Goal: Task Accomplishment & Management: Use online tool/utility

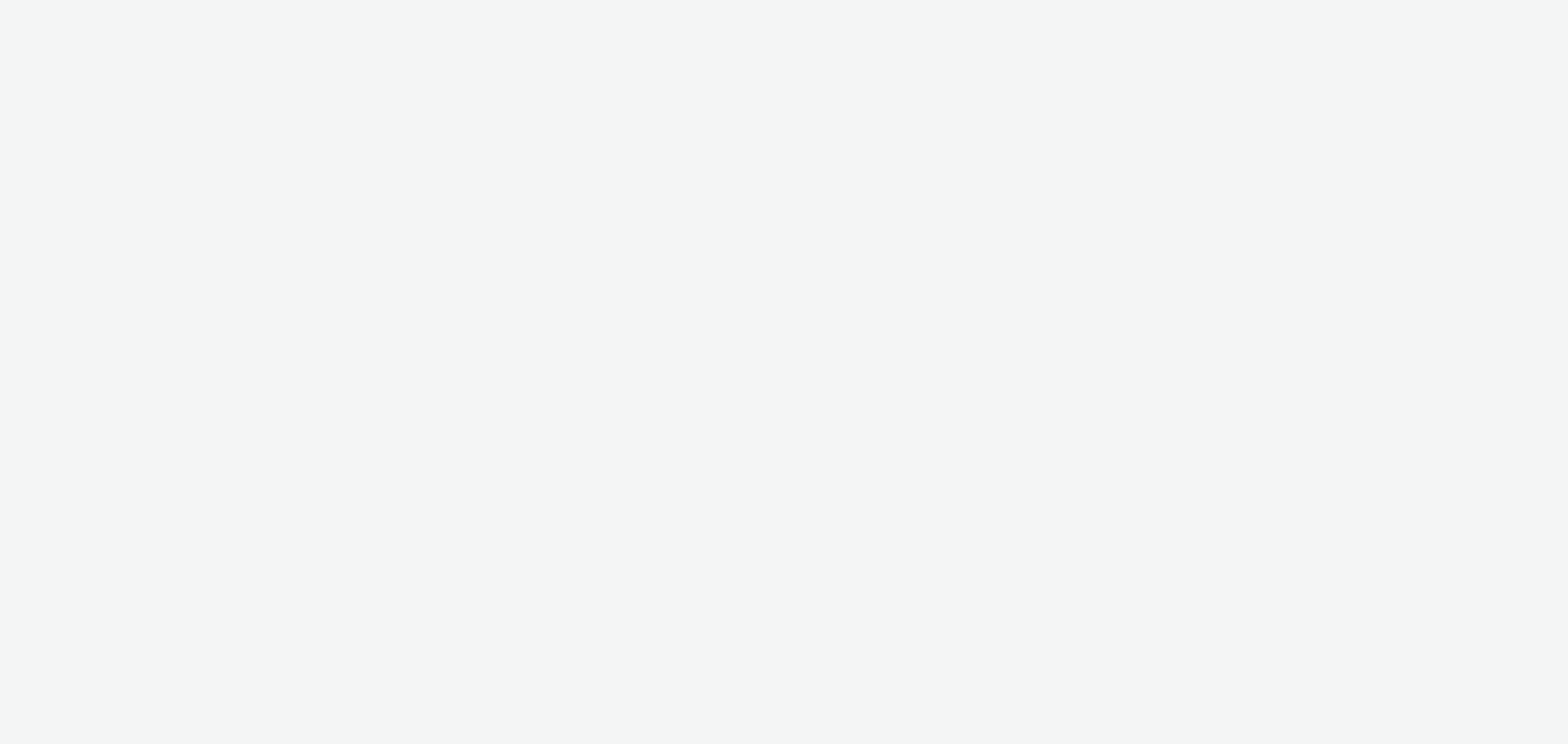
select select "c87e815b-22a1-47c7-876e-bd3135ce1a1d"
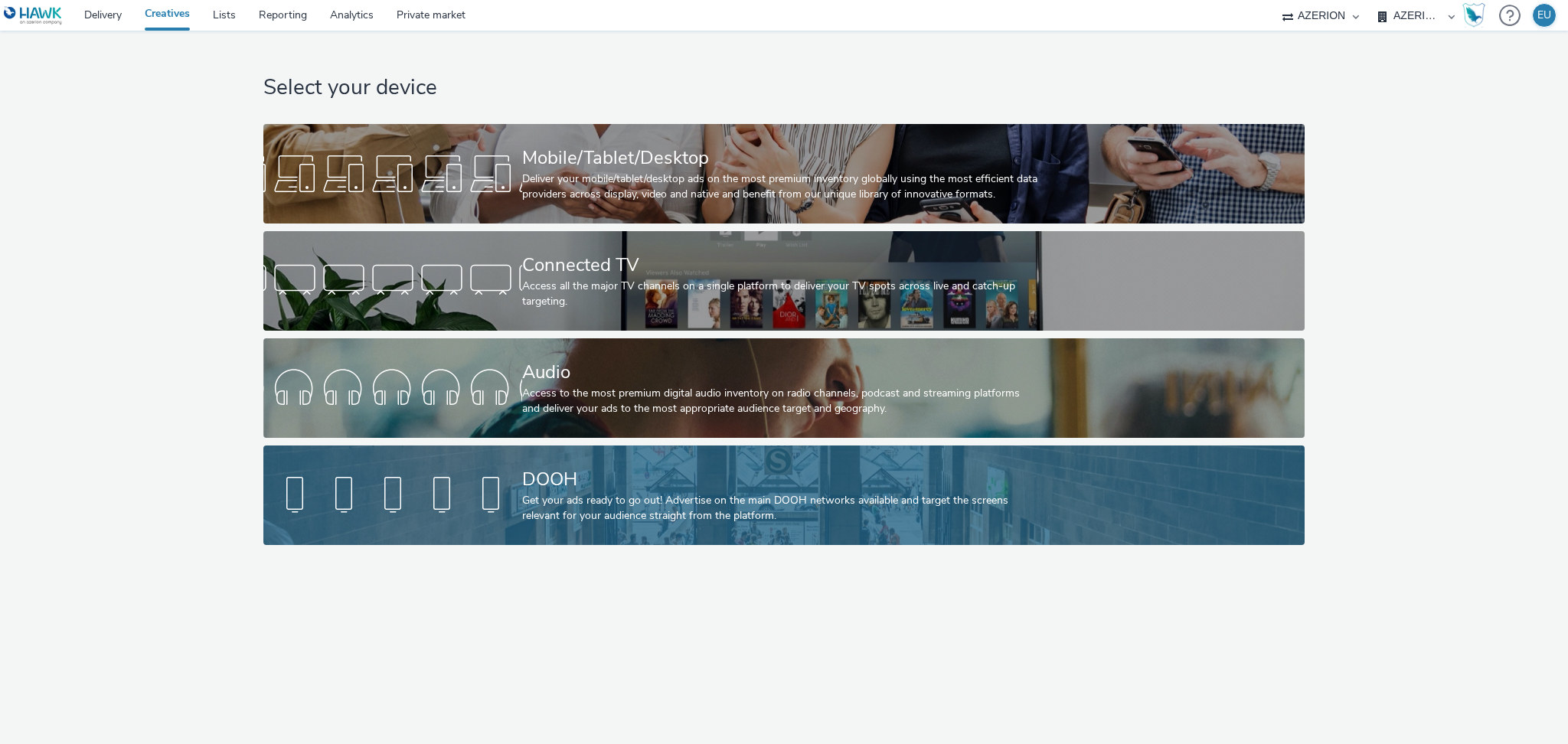
click at [500, 469] on link "DOOH Get your ads ready to go out! Advertise on the main DOOH networks availabl…" at bounding box center [784, 495] width 1042 height 100
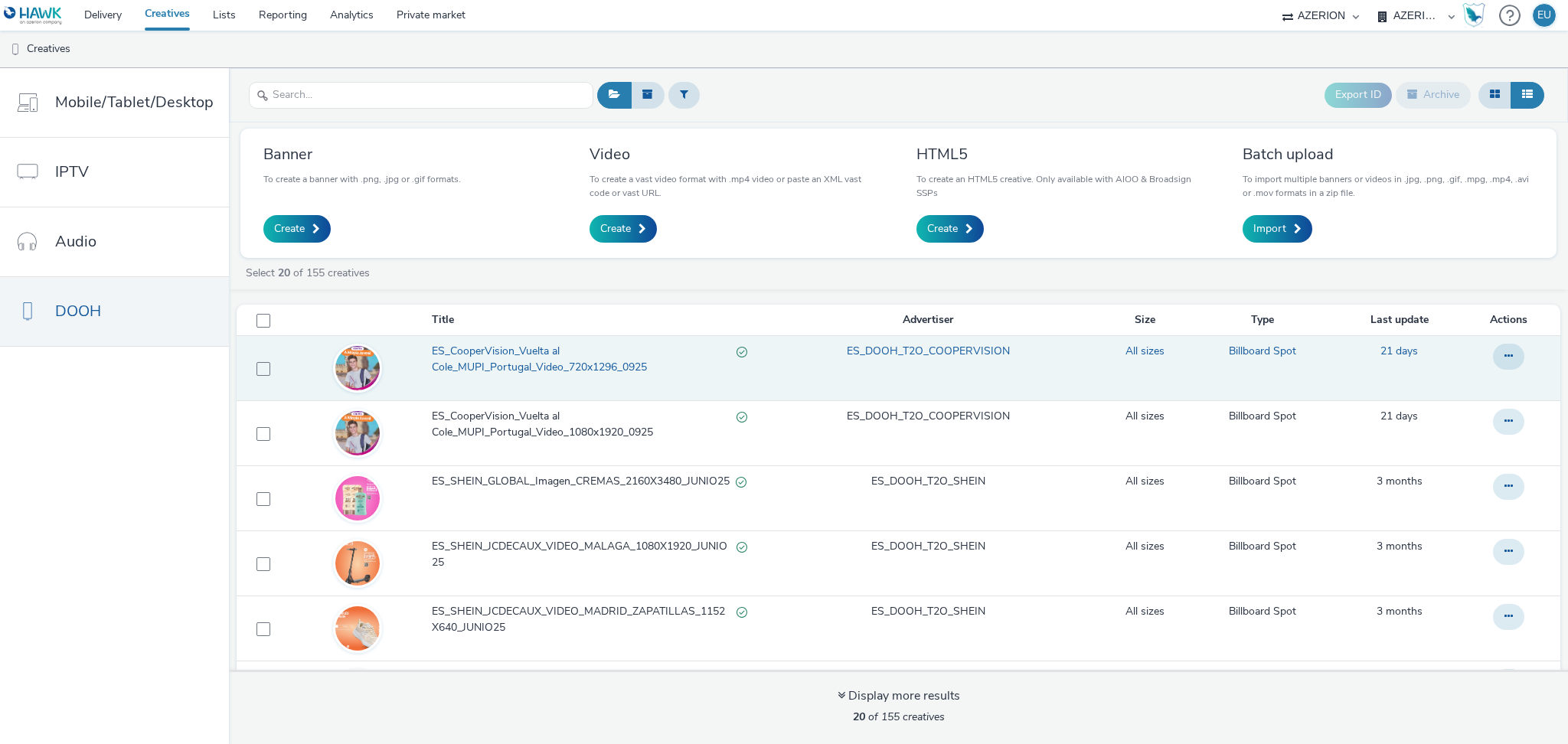
click at [512, 359] on span "ES_CooperVision_Vuelta al Cole_MUPI_Portugal_Video_720x1296_0925" at bounding box center [585, 360] width 306 height 32
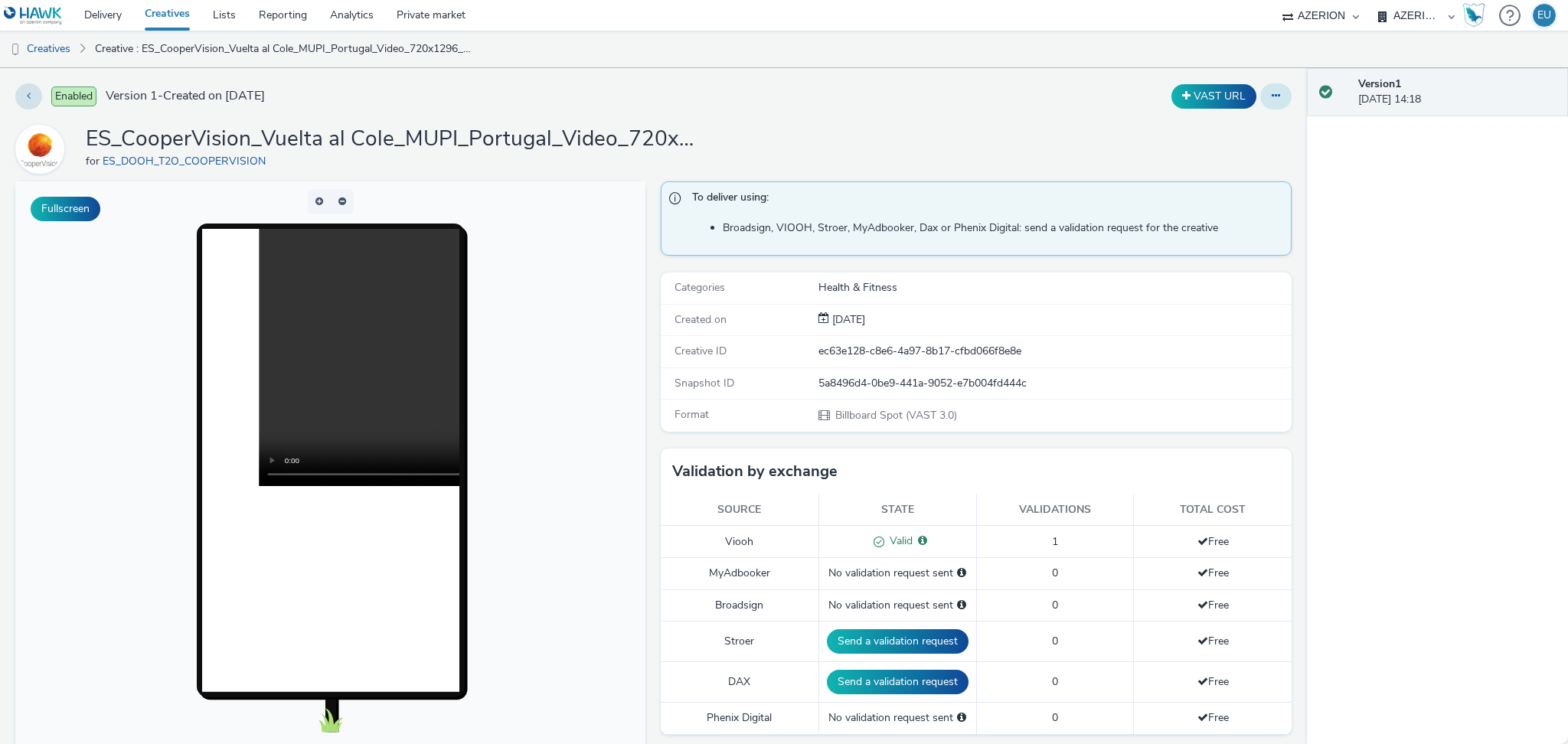
click at [1261, 88] on button at bounding box center [1276, 96] width 32 height 26
click at [1207, 127] on link "Edit" at bounding box center [1234, 127] width 115 height 31
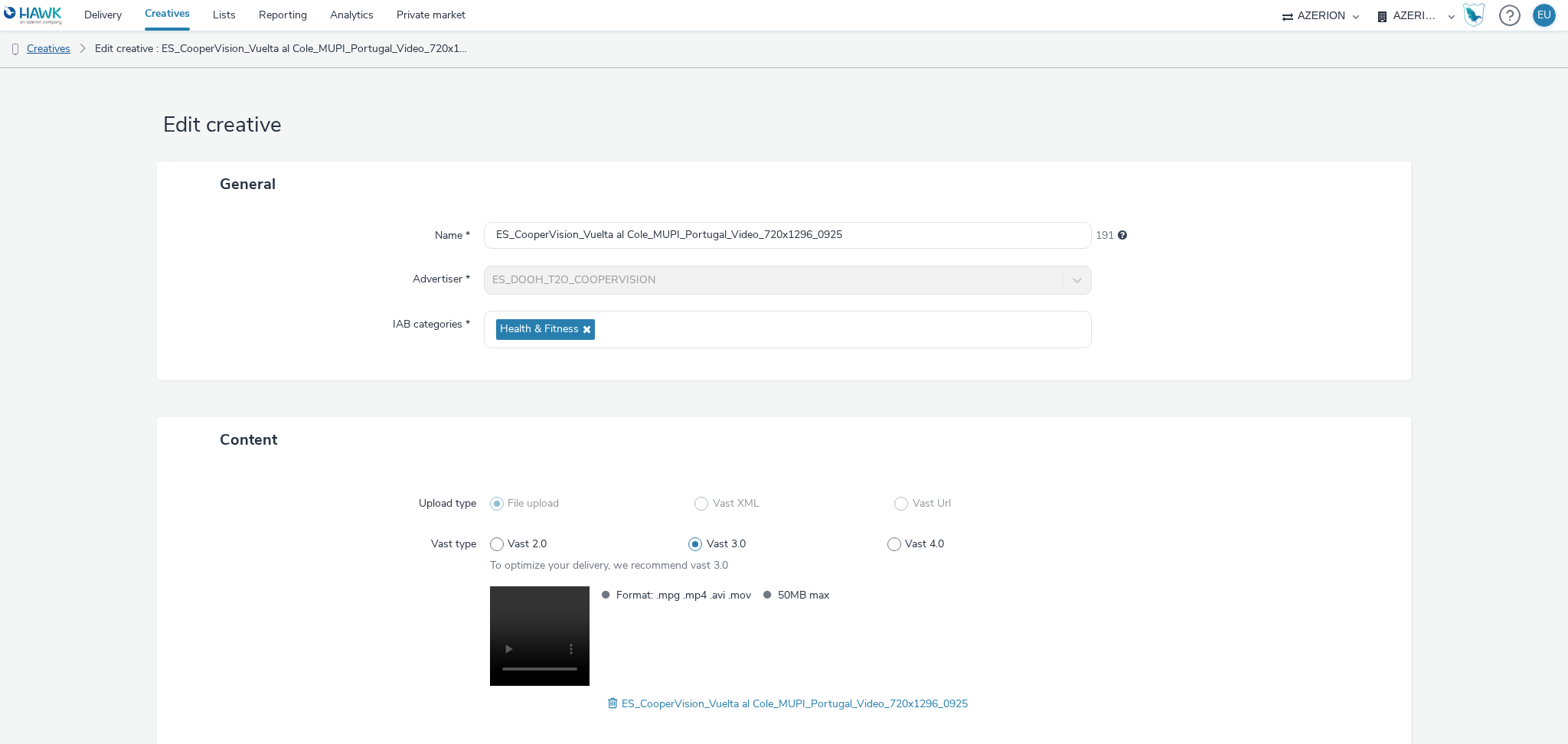
click at [54, 48] on link "Creatives" at bounding box center [39, 49] width 78 height 36
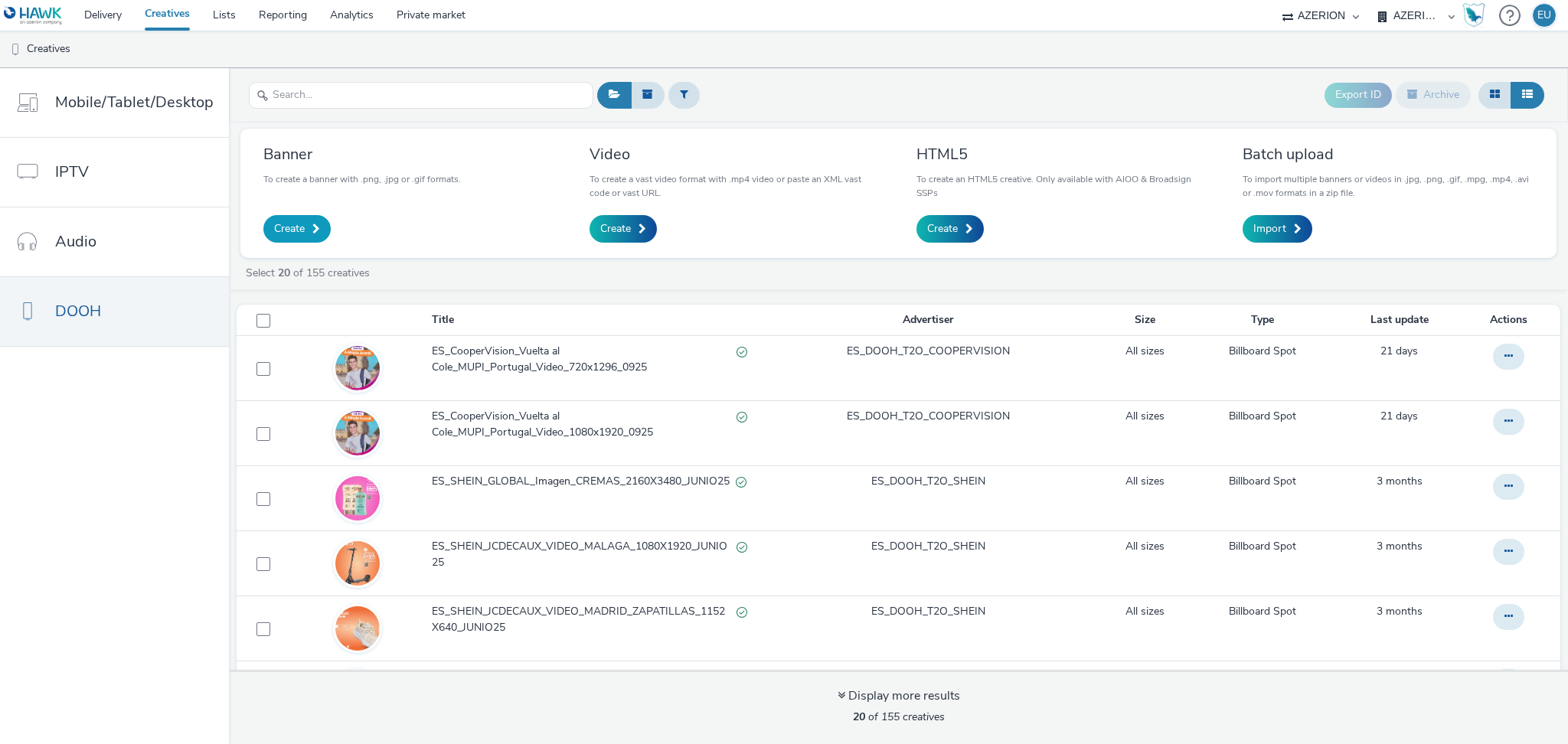
click at [284, 223] on span "Create" at bounding box center [289, 228] width 31 height 15
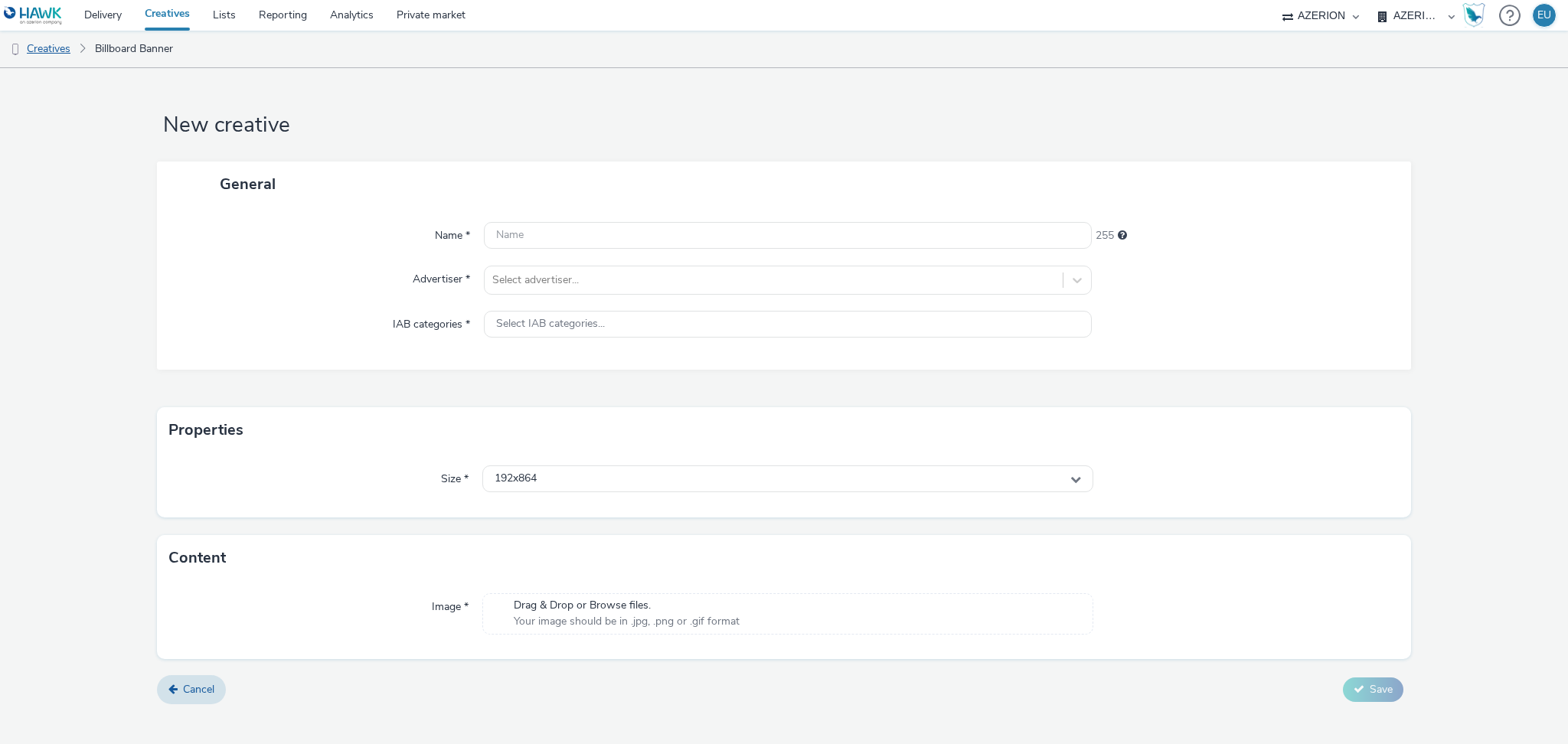
click at [48, 52] on link "Creatives" at bounding box center [39, 49] width 78 height 36
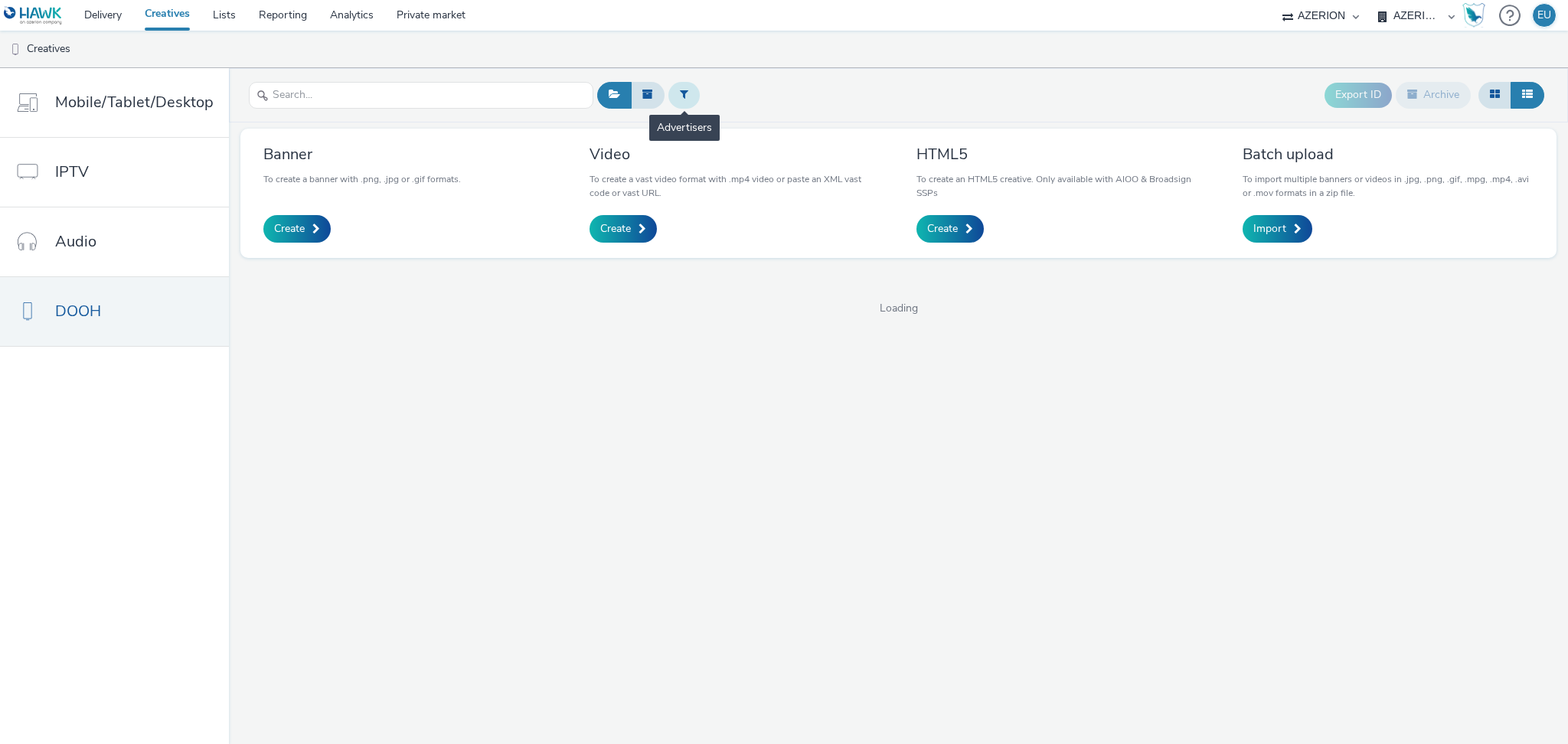
click at [669, 89] on button at bounding box center [685, 94] width 32 height 26
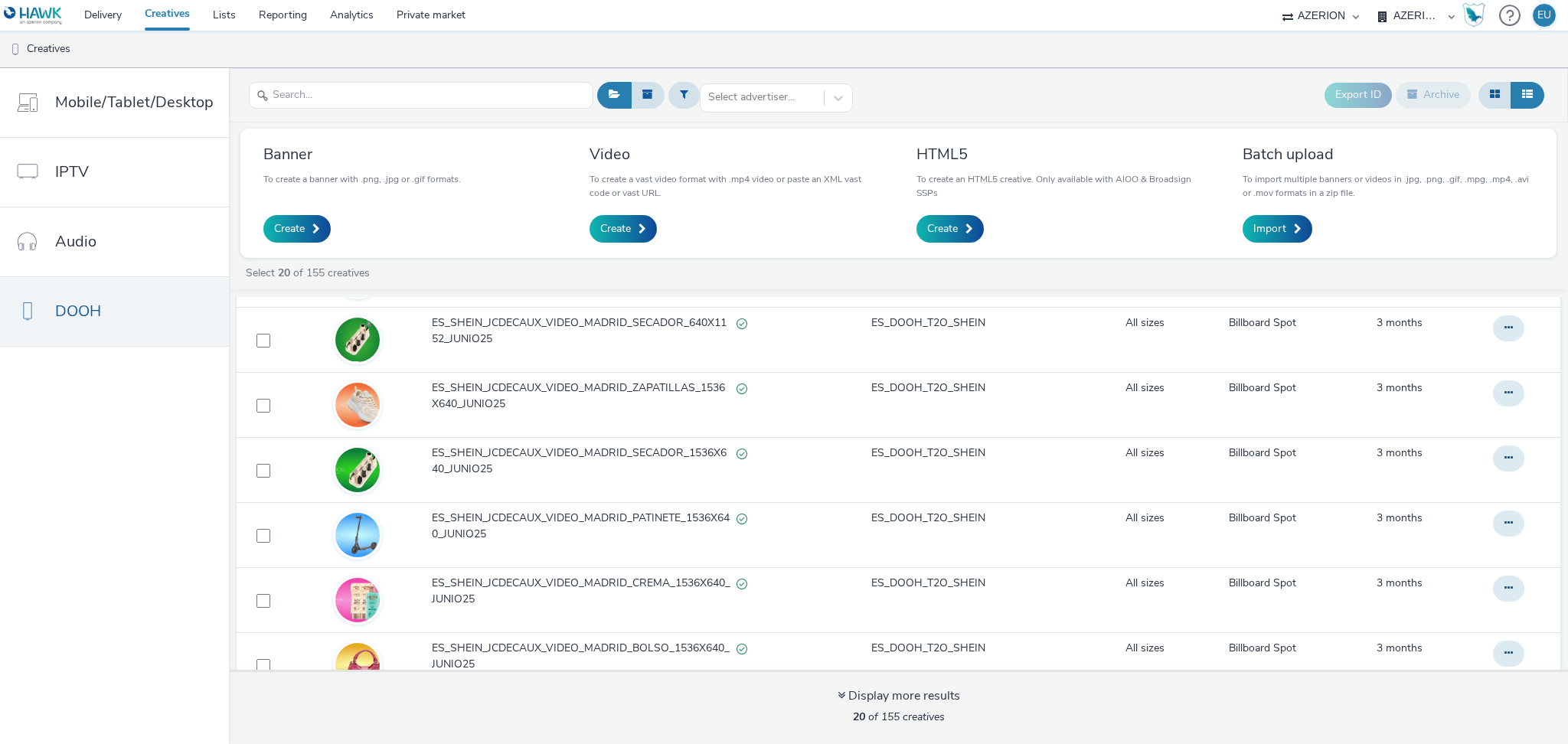
scroll to position [834, 0]
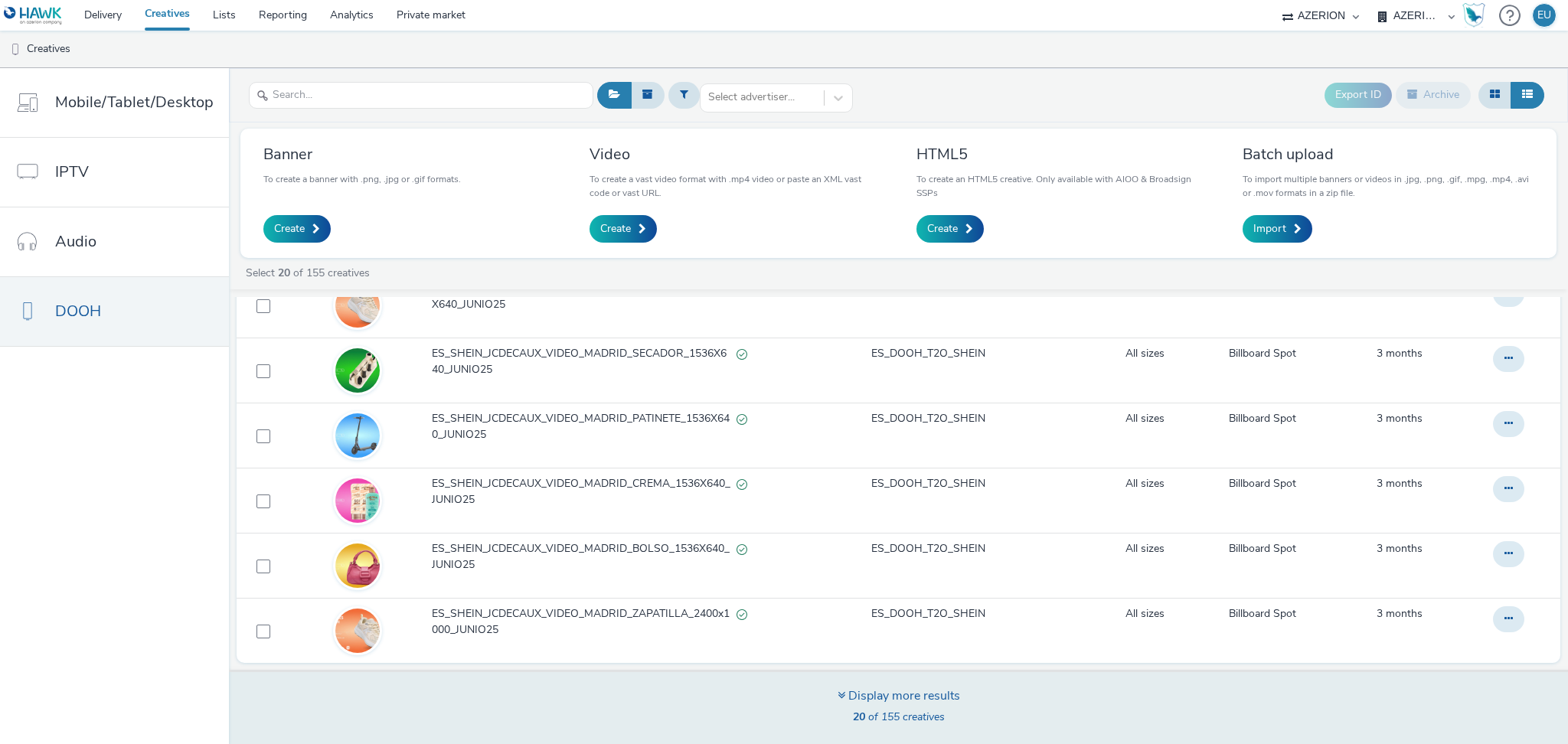
click at [870, 691] on div "Display more results" at bounding box center [898, 696] width 123 height 17
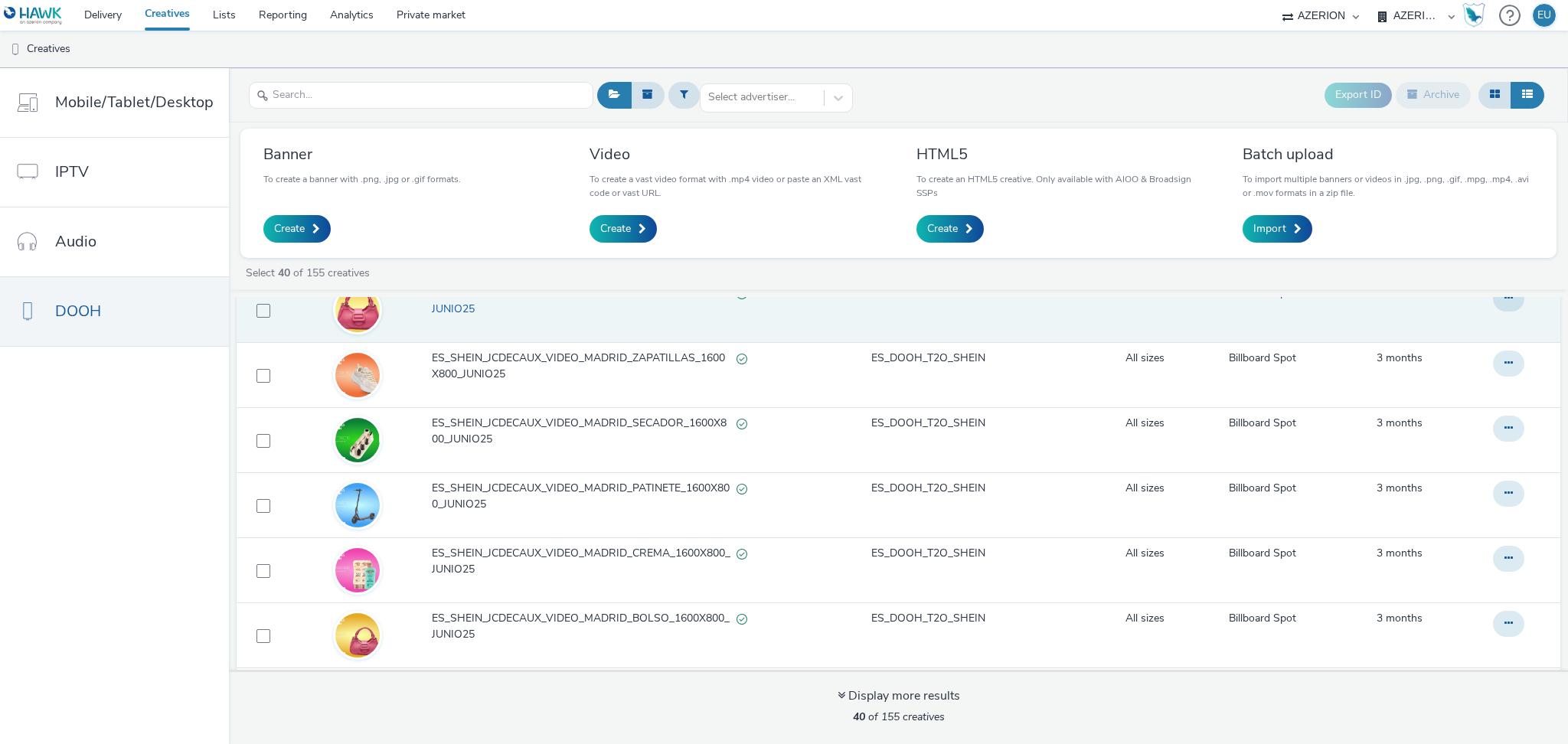
scroll to position [2136, 0]
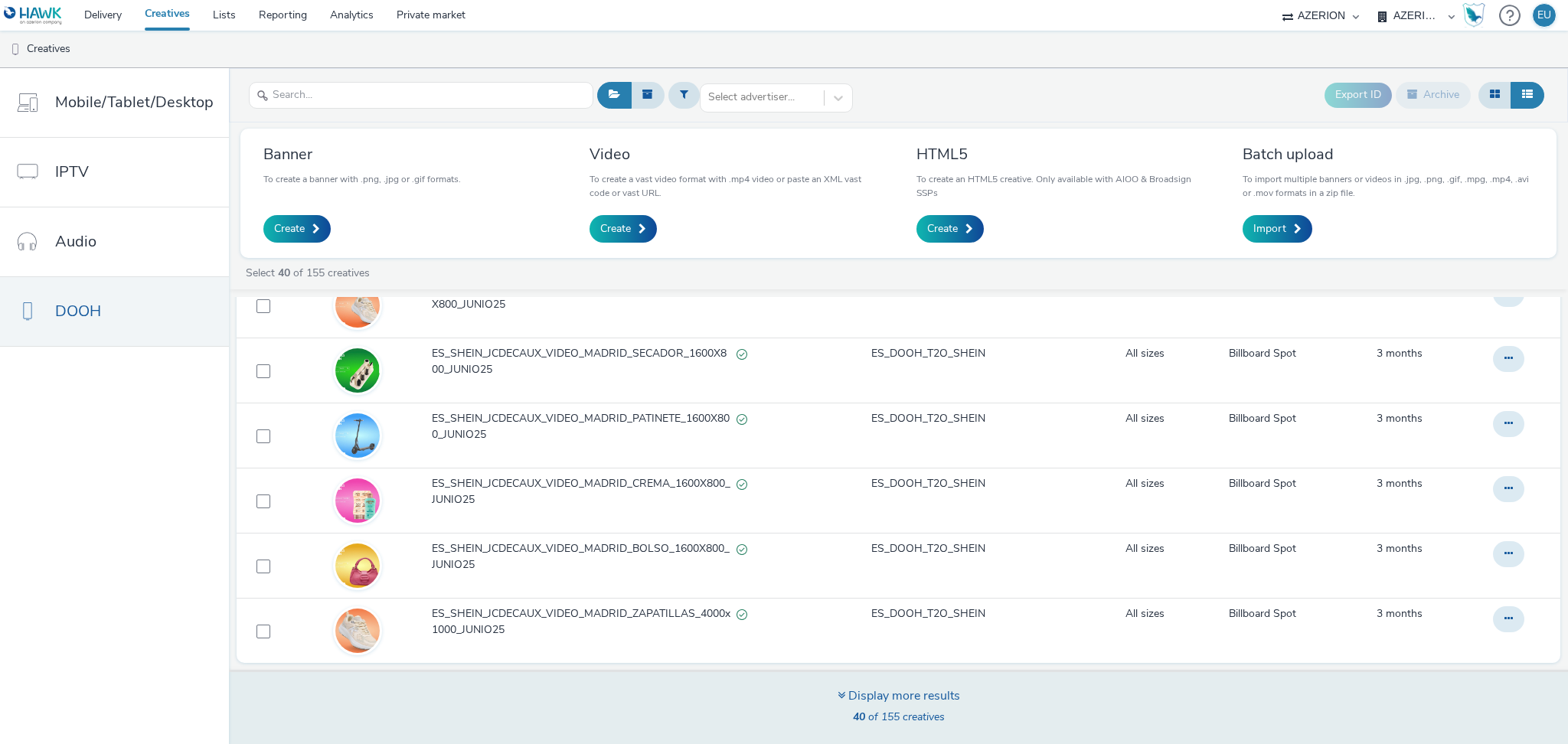
click at [868, 692] on div "Display more results" at bounding box center [898, 696] width 123 height 17
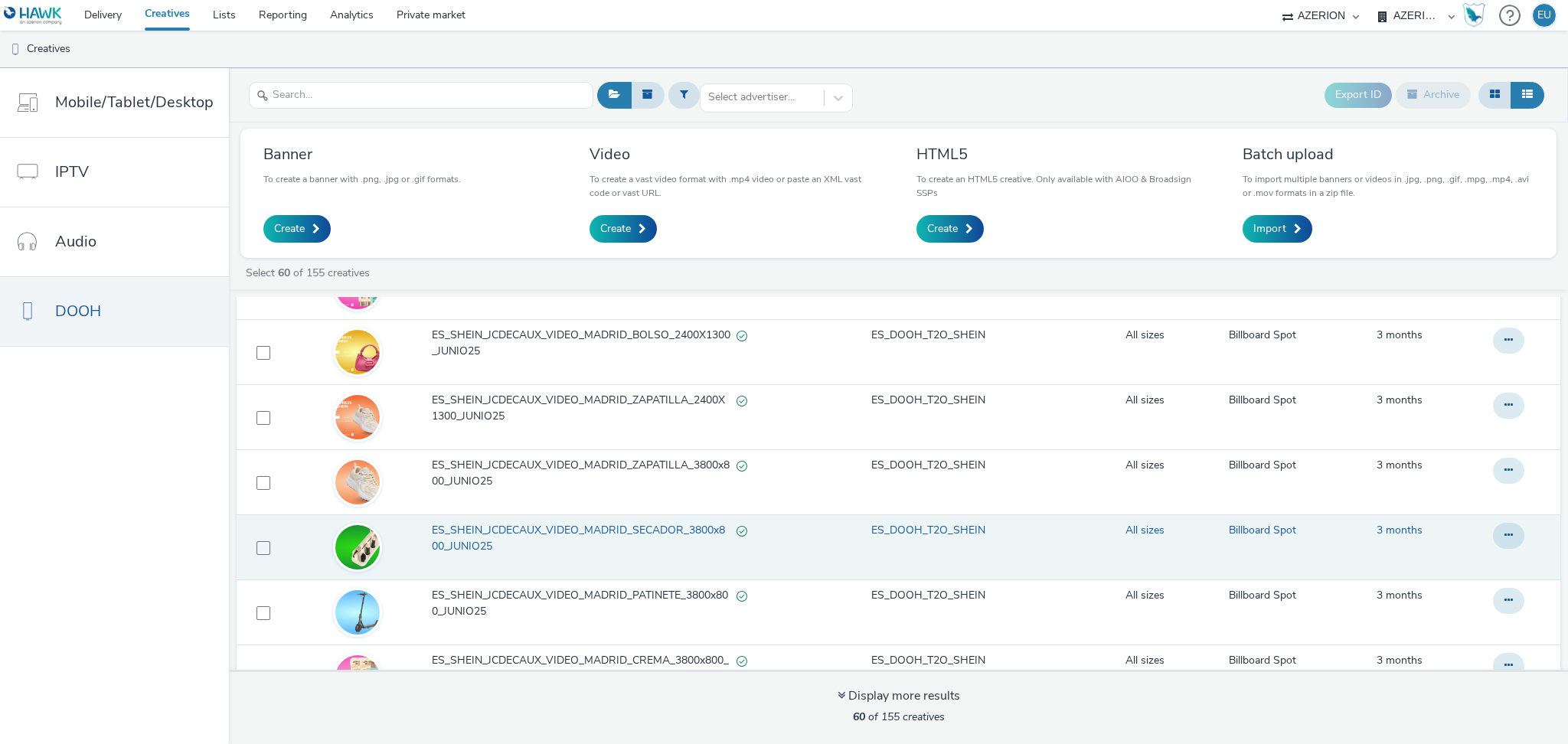
scroll to position [3439, 0]
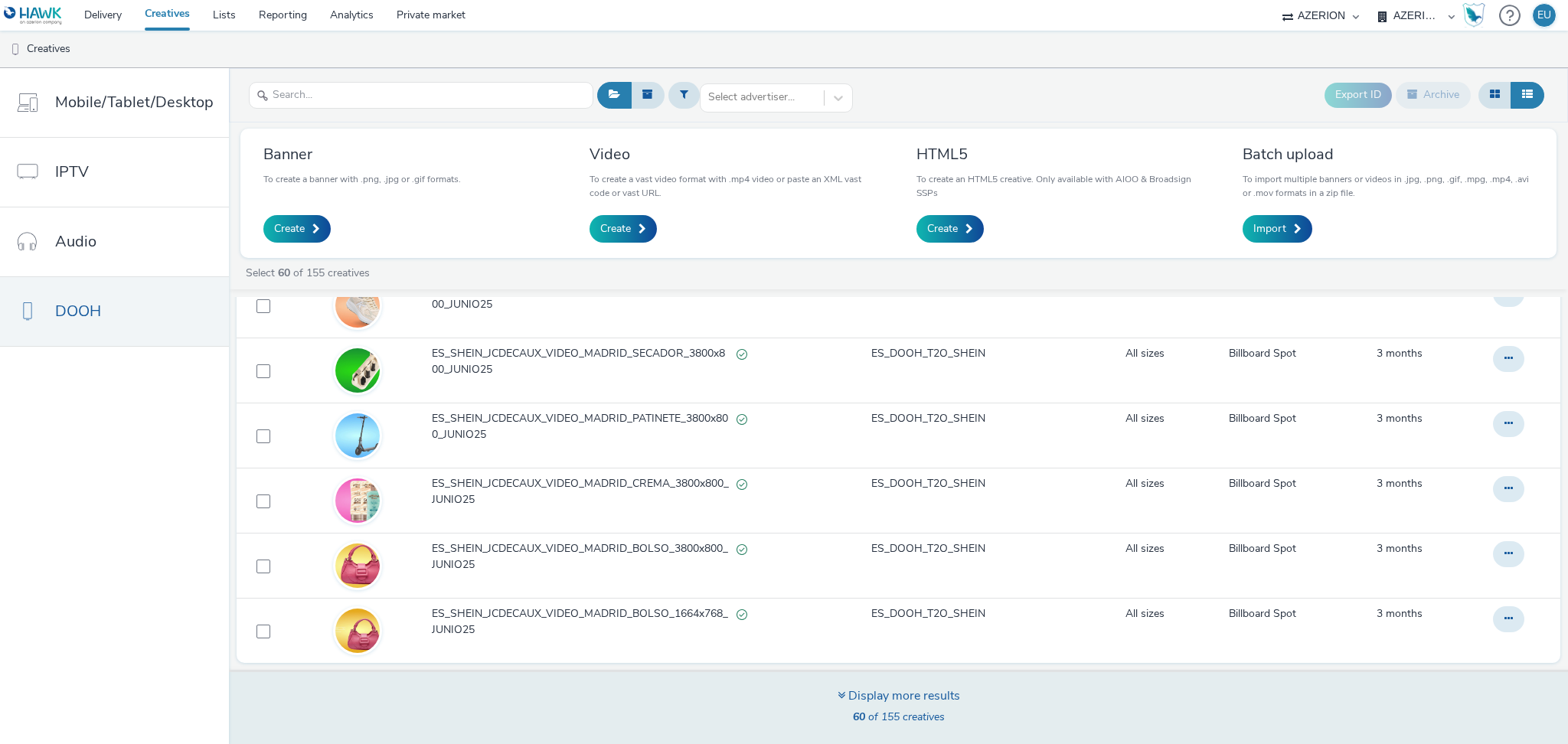
click at [872, 689] on div "Display more results" at bounding box center [898, 696] width 123 height 17
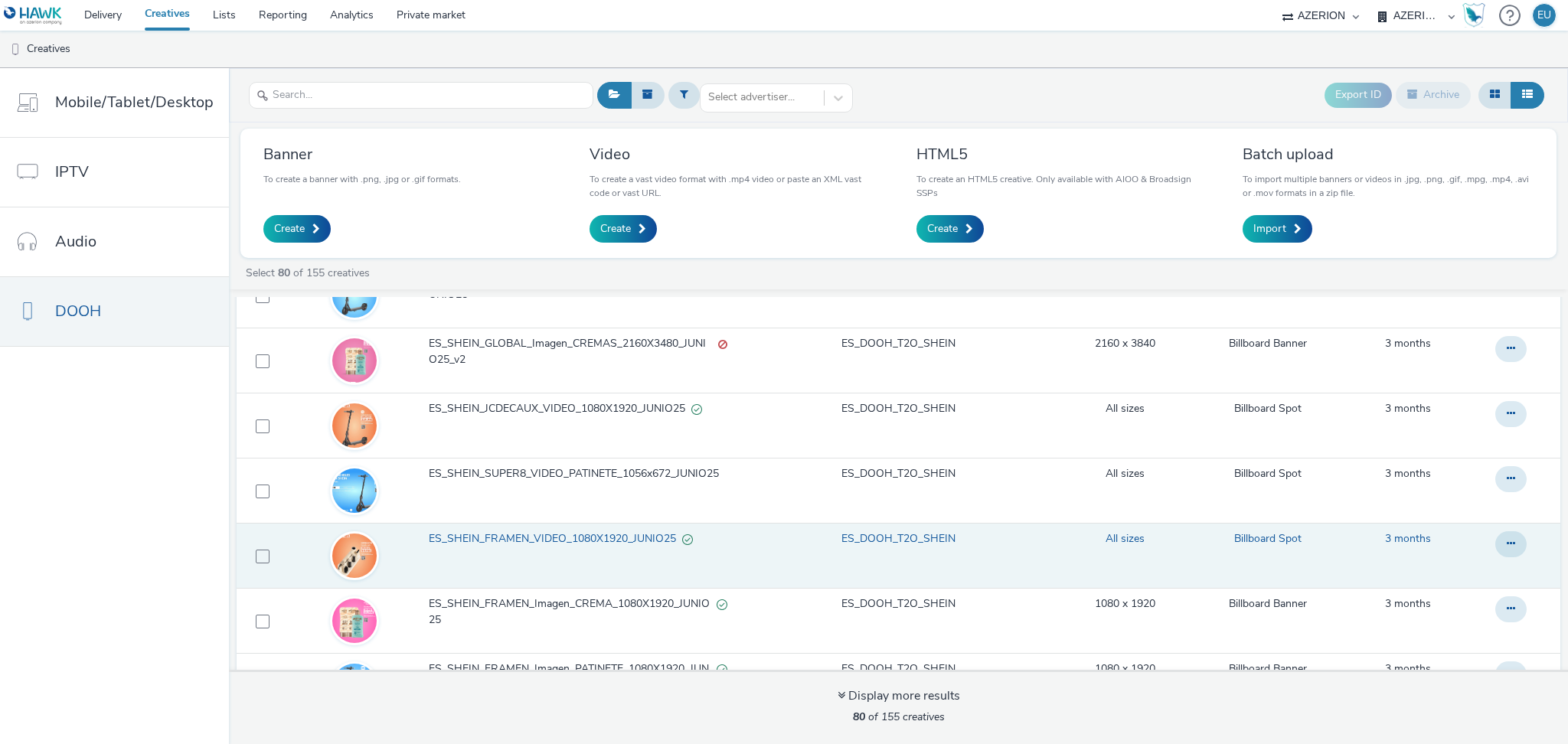
scroll to position [4741, 0]
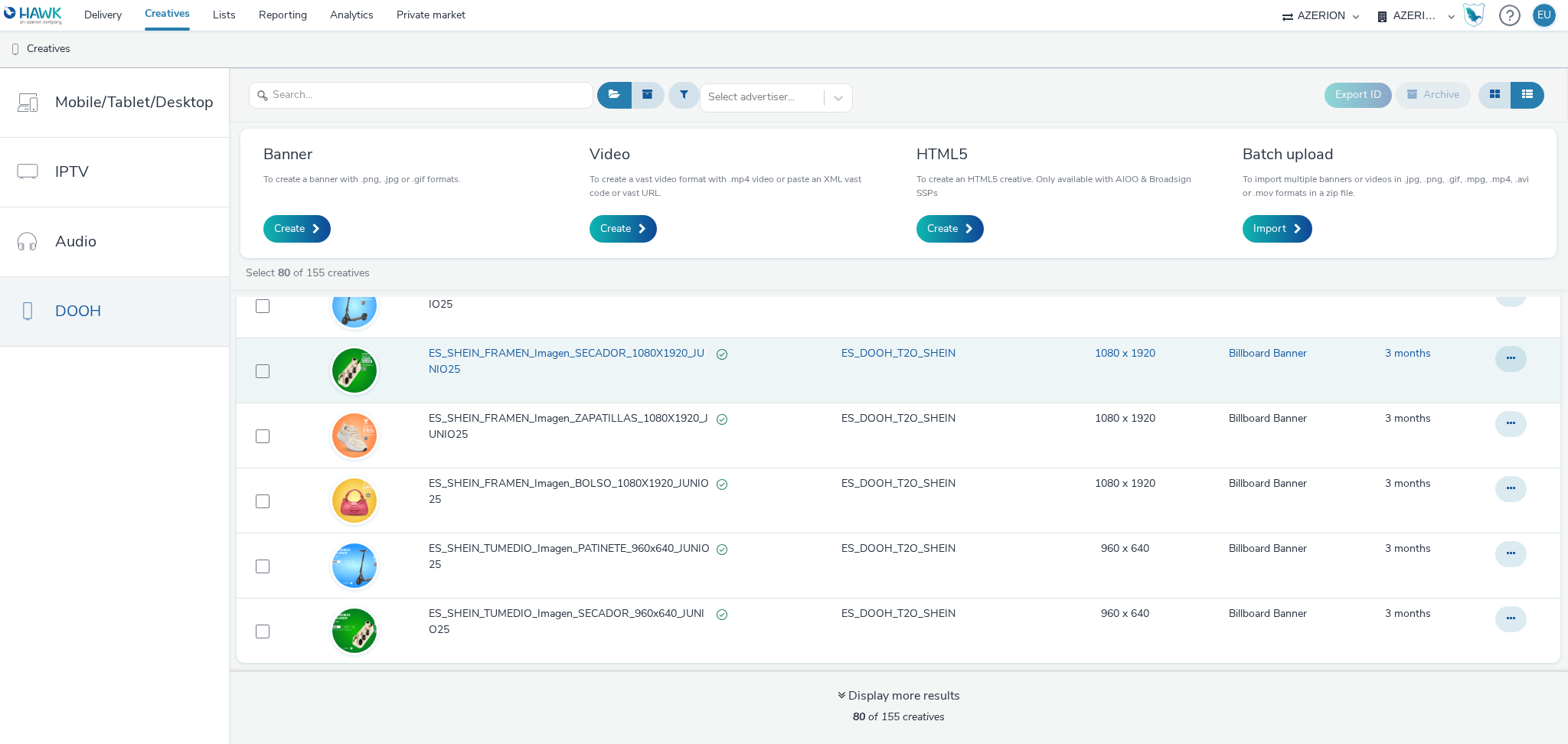
click at [597, 358] on span "ES_SHEIN_FRAMEN_Imagen_SECADOR_1080X1920_JUNIO25" at bounding box center [572, 362] width 288 height 32
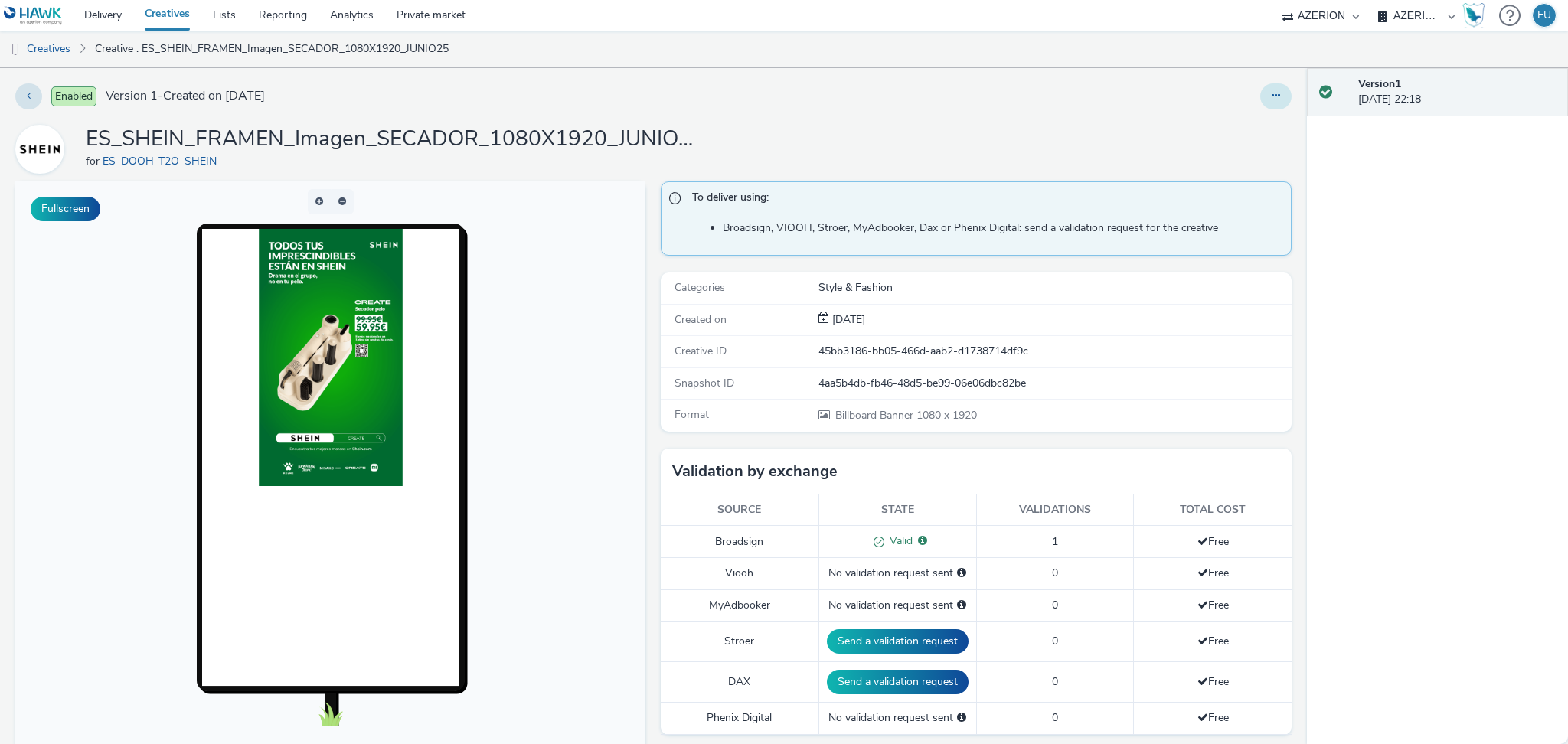
click at [1272, 92] on icon at bounding box center [1276, 96] width 9 height 11
click at [1217, 132] on link "Edit" at bounding box center [1234, 127] width 115 height 31
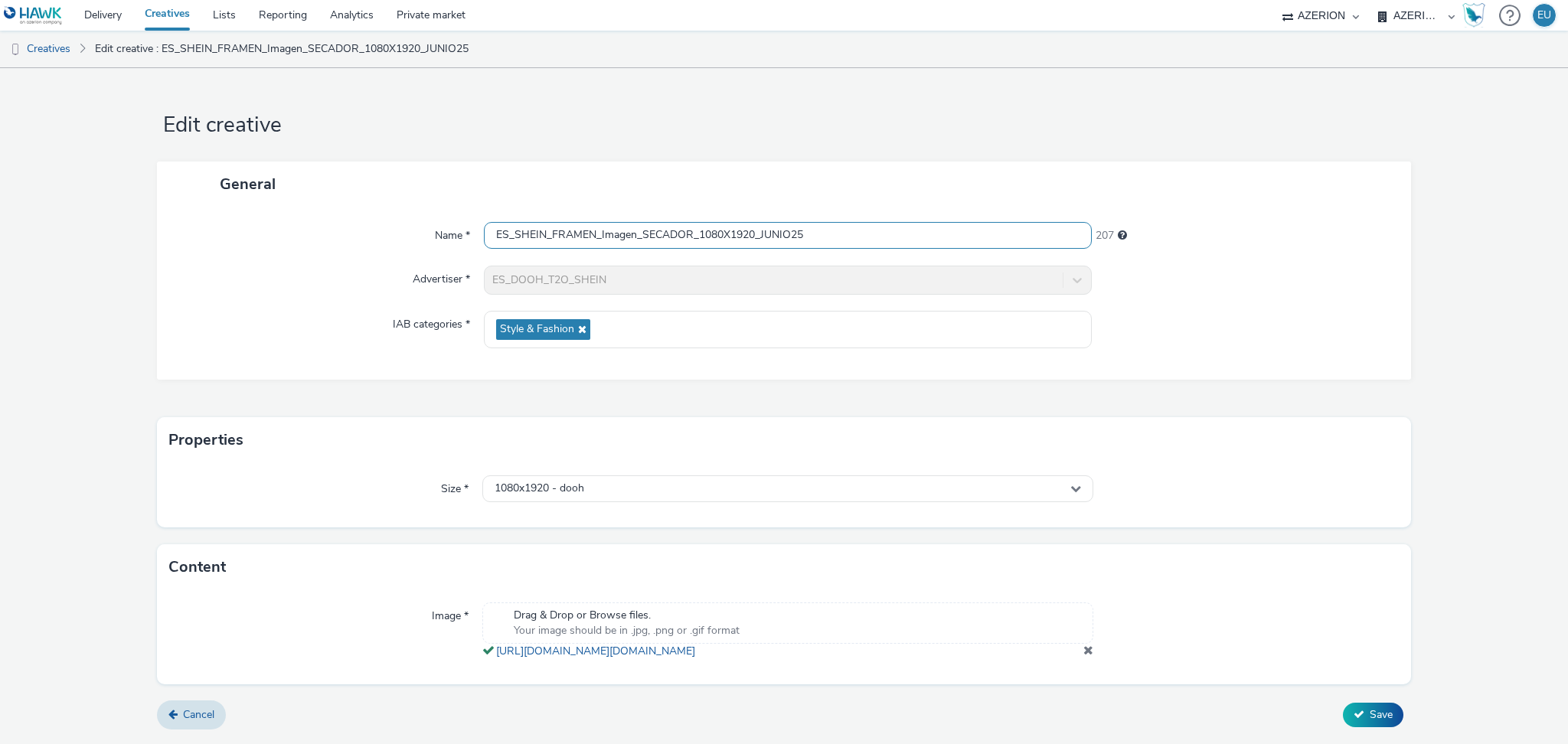
scroll to position [11, 0]
click at [418, 11] on link "Private market" at bounding box center [431, 15] width 92 height 31
